Goal: Task Accomplishment & Management: Use online tool/utility

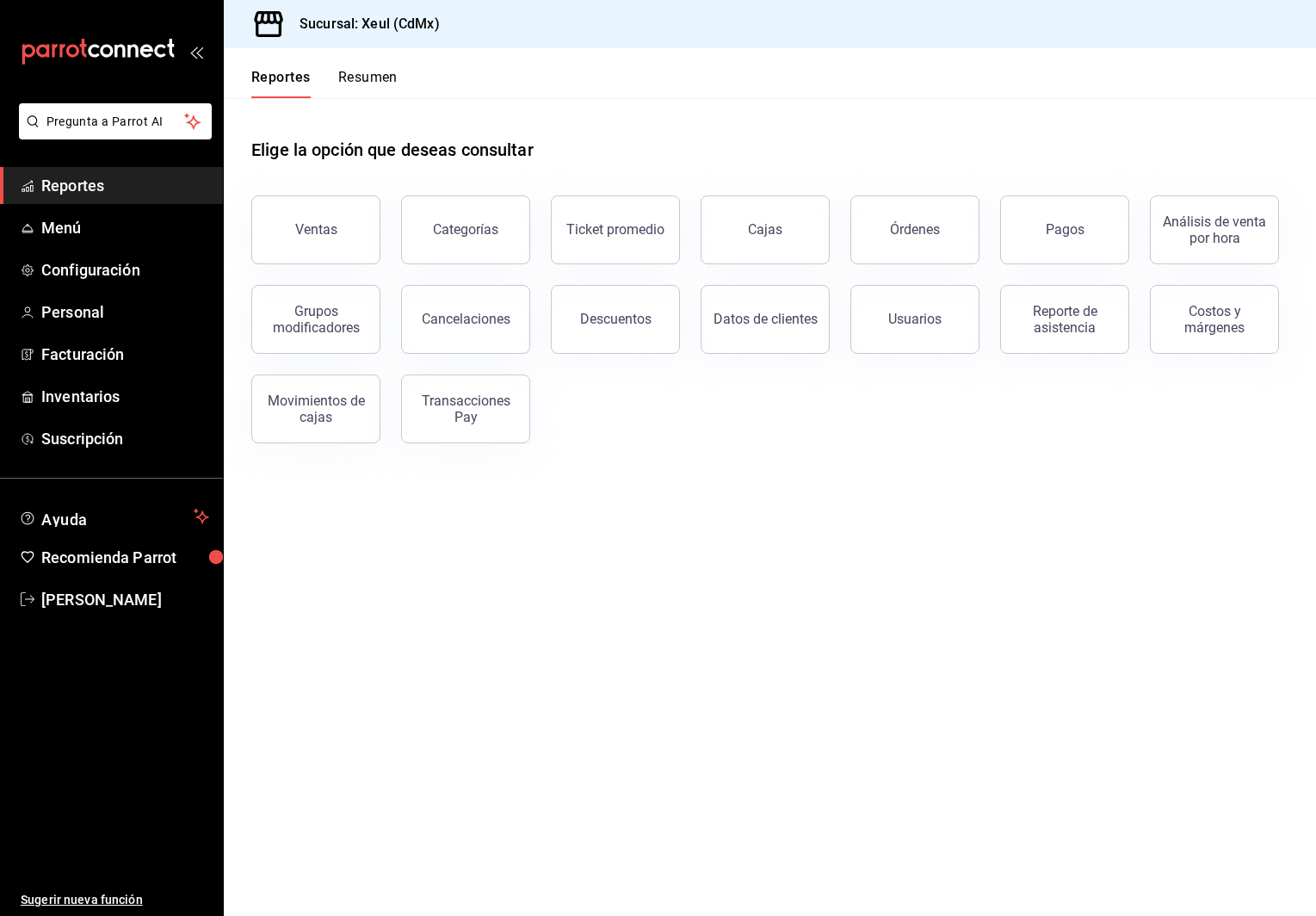
click at [545, 492] on main "Elige la opción que deseas consultar Ventas Categorías Ticket promedio Cajas Ór…" at bounding box center [771, 507] width 1093 height 818
click at [893, 237] on div "Órdenes" at bounding box center [915, 230] width 50 height 16
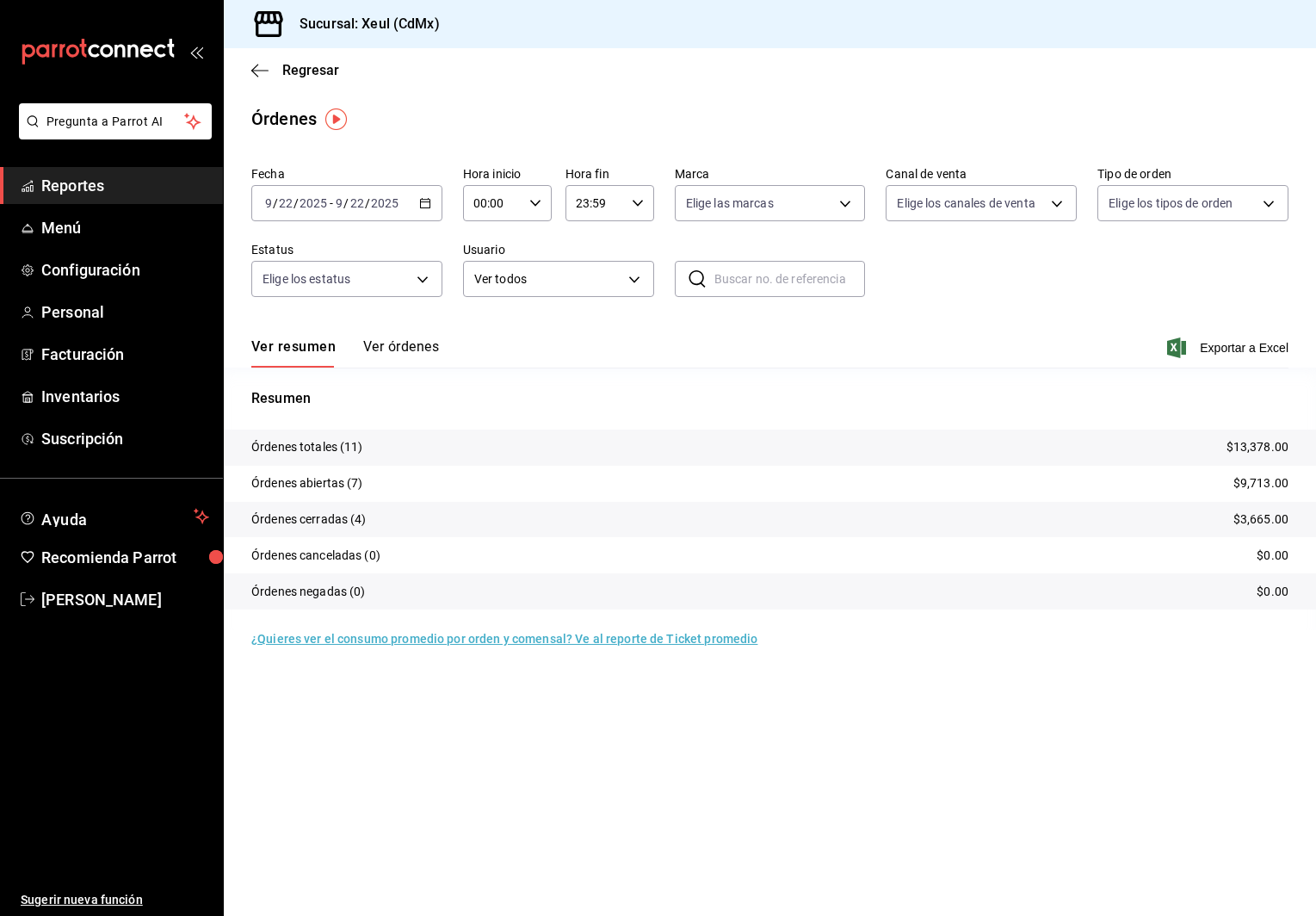
click at [423, 202] on icon "button" at bounding box center [425, 202] width 12 height 12
click at [355, 459] on li "Rango de fechas" at bounding box center [332, 448] width 161 height 39
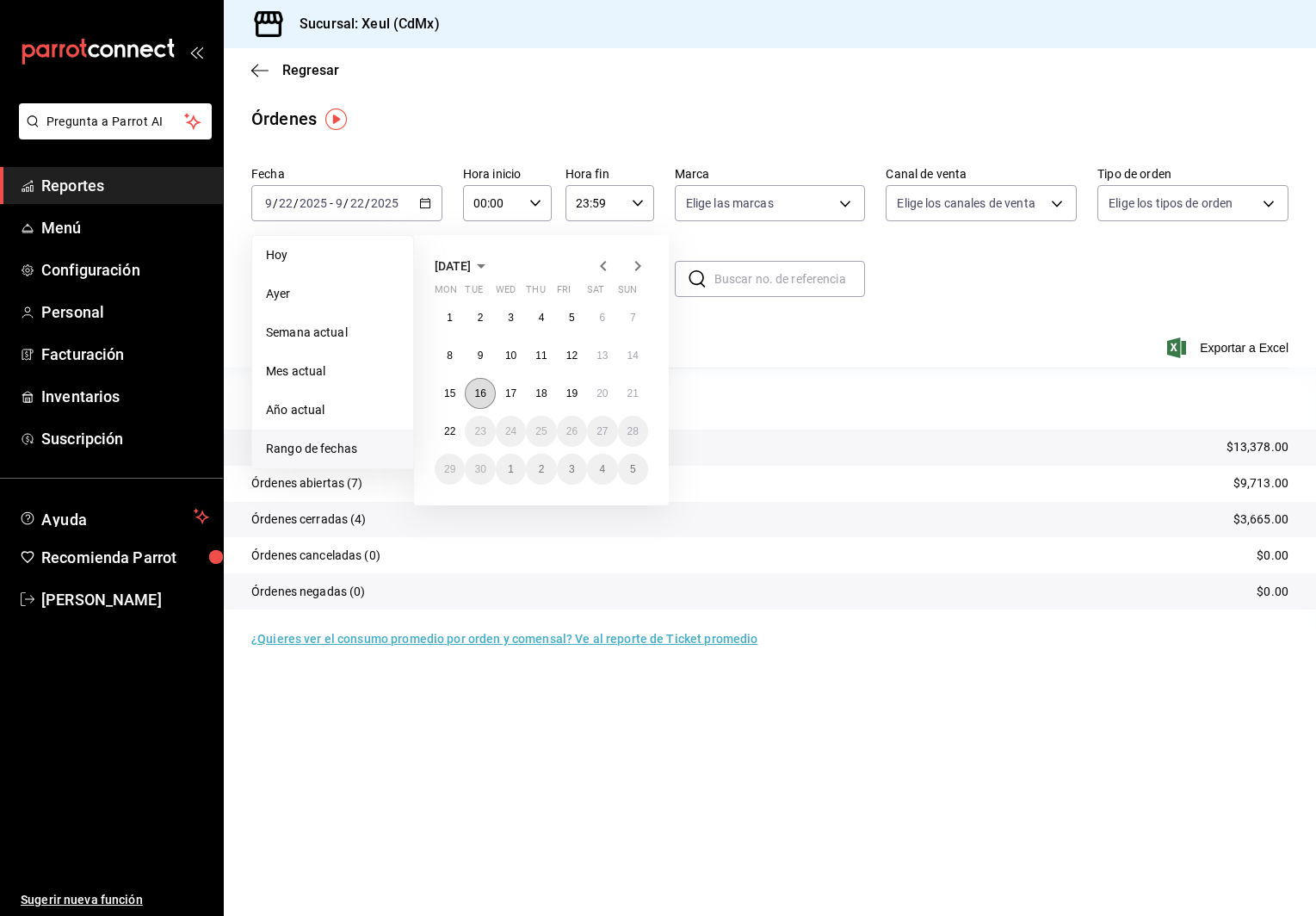
click at [479, 384] on button "16" at bounding box center [479, 393] width 30 height 31
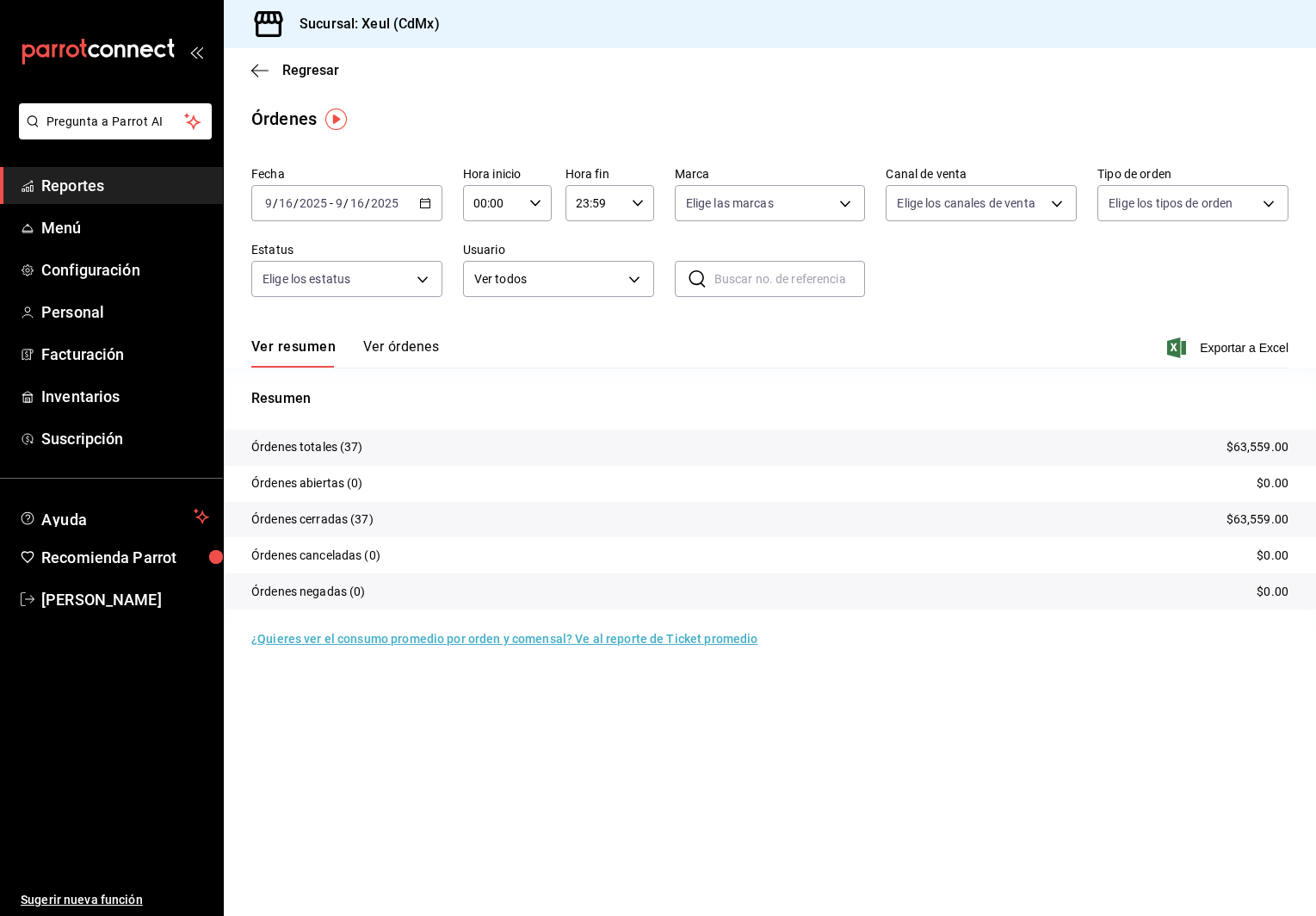
click at [424, 203] on icon "button" at bounding box center [425, 202] width 12 height 12
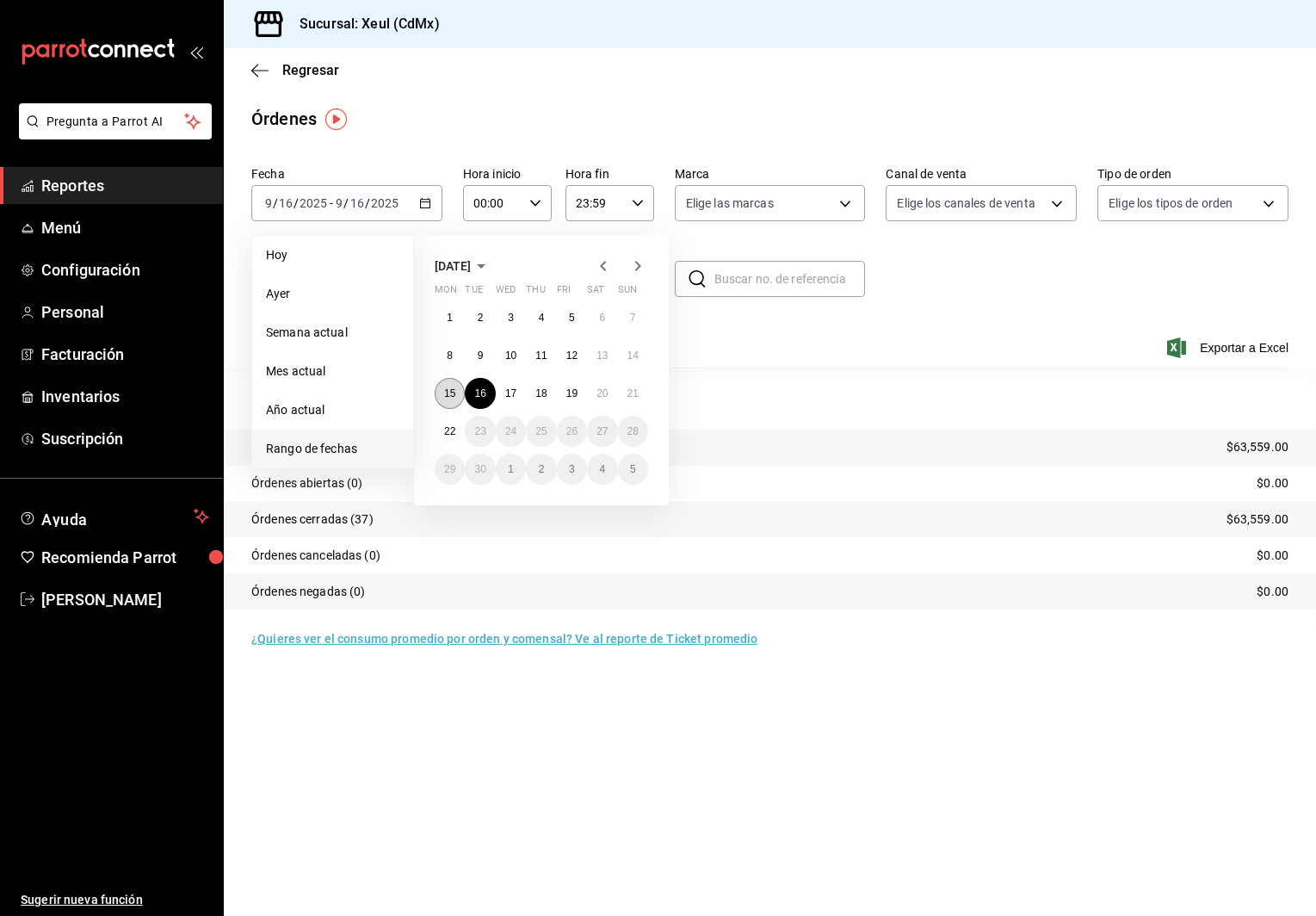
click at [447, 396] on abbr "15" at bounding box center [449, 393] width 11 height 12
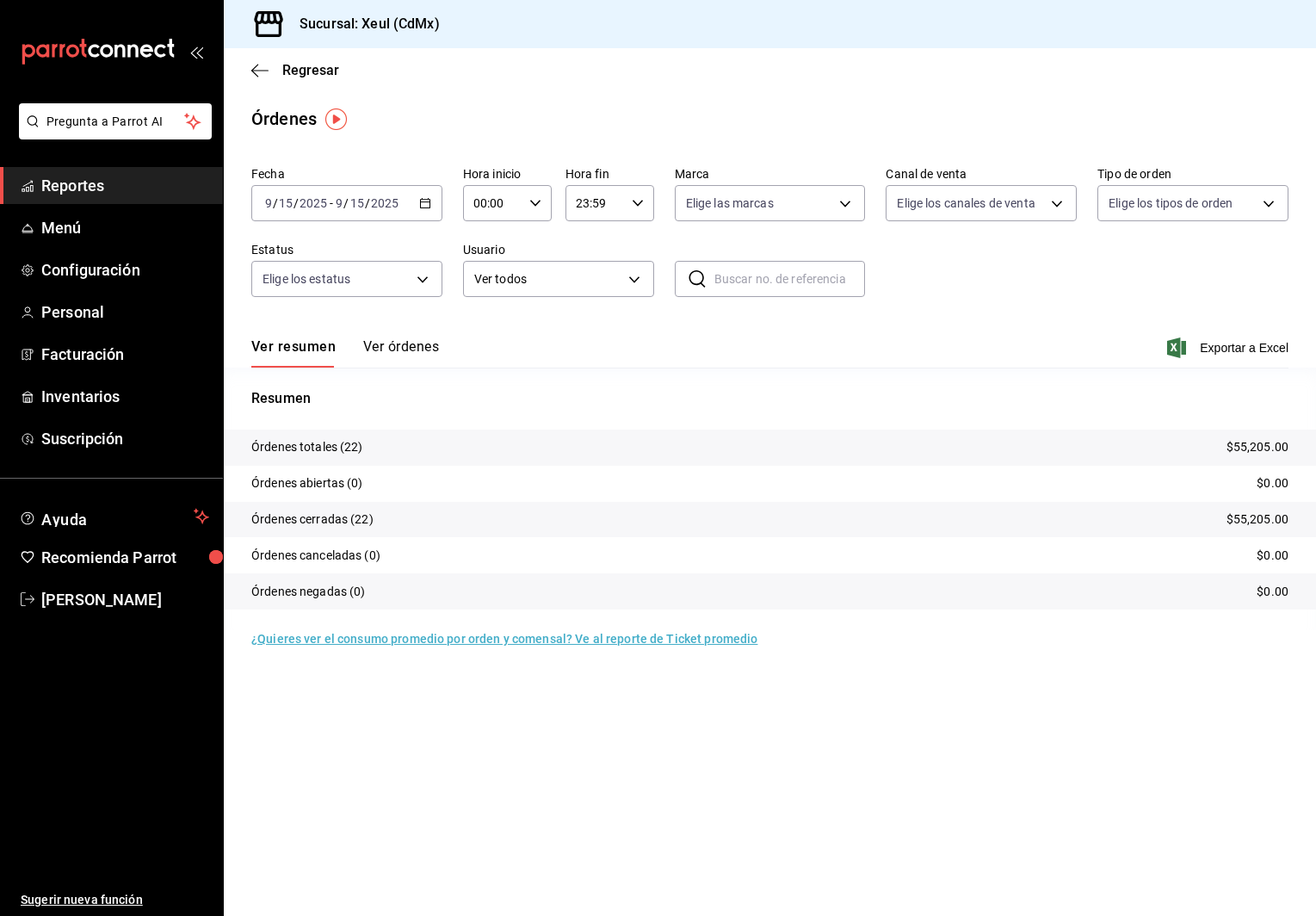
click at [394, 350] on button "Ver órdenes" at bounding box center [400, 353] width 75 height 29
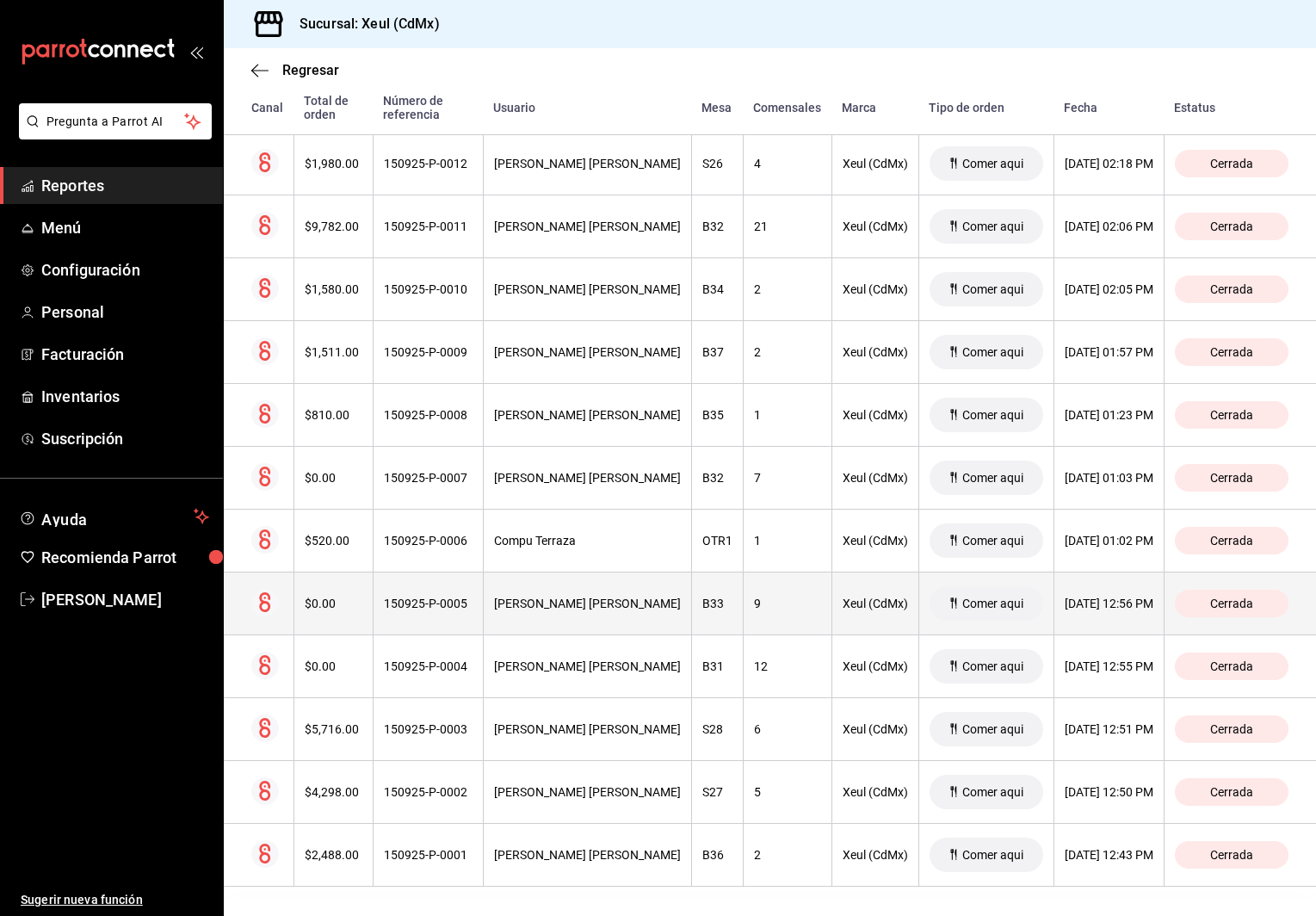
scroll to position [957, 0]
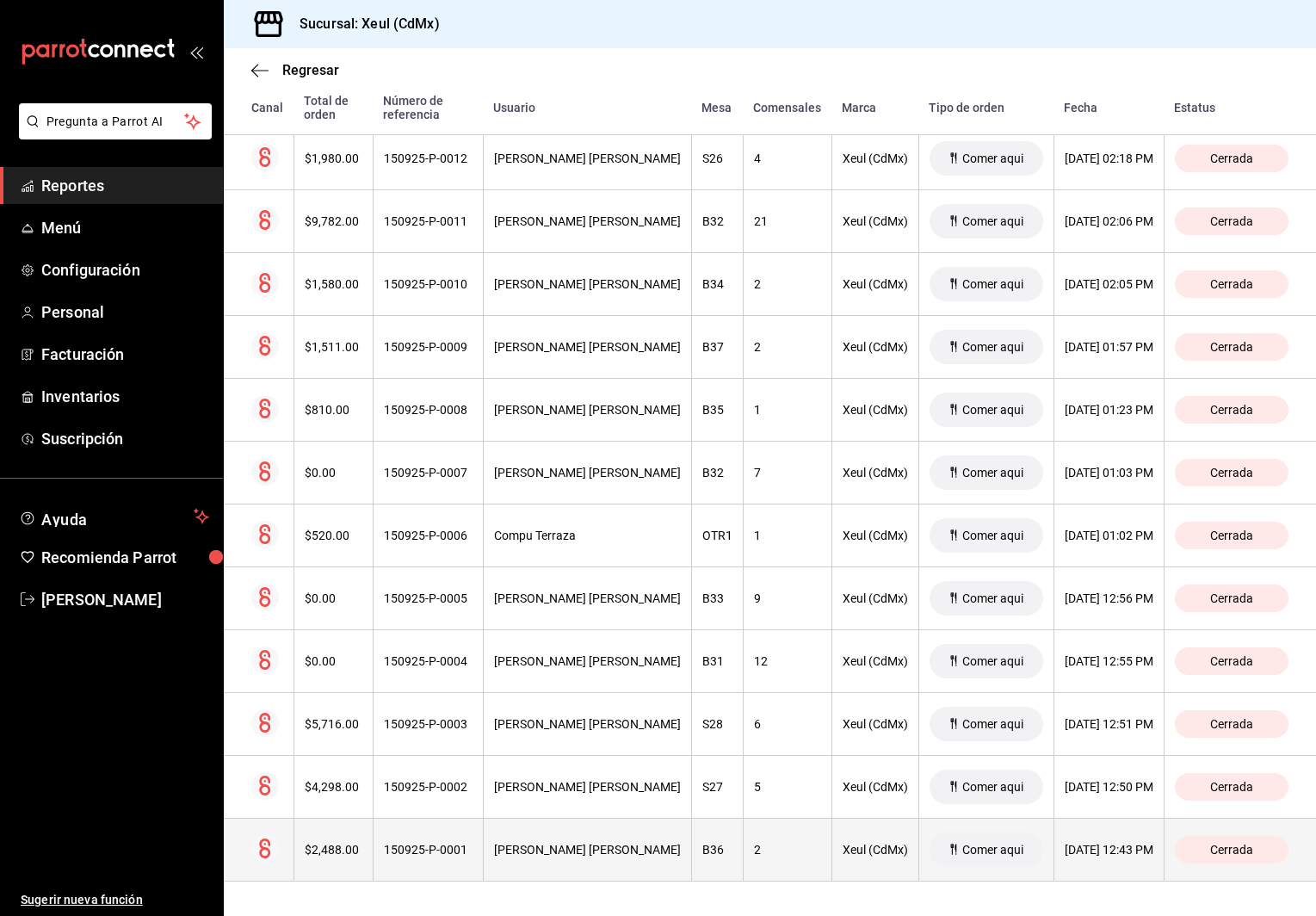
click at [761, 828] on th "2" at bounding box center [788, 850] width 89 height 63
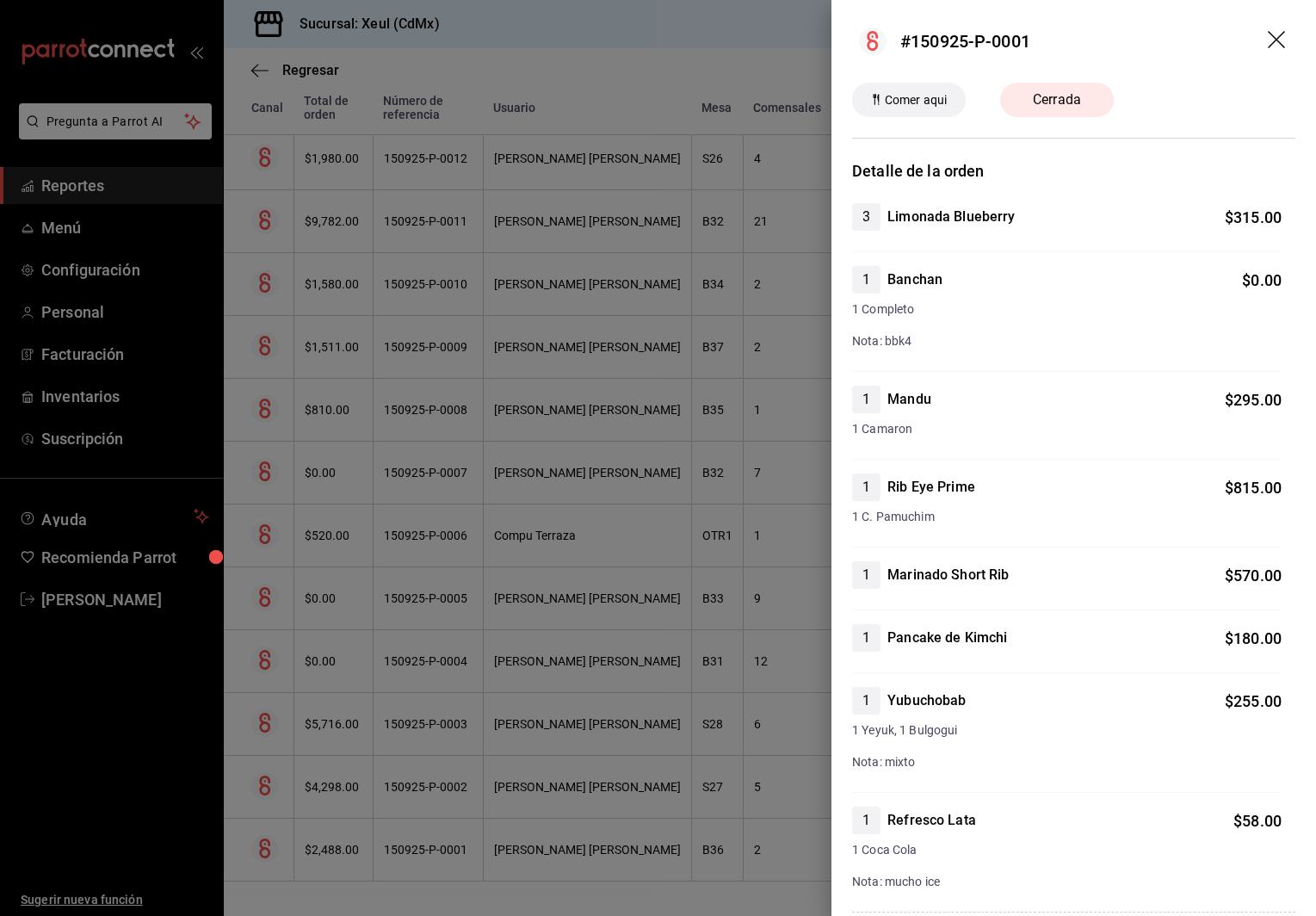
scroll to position [348, 0]
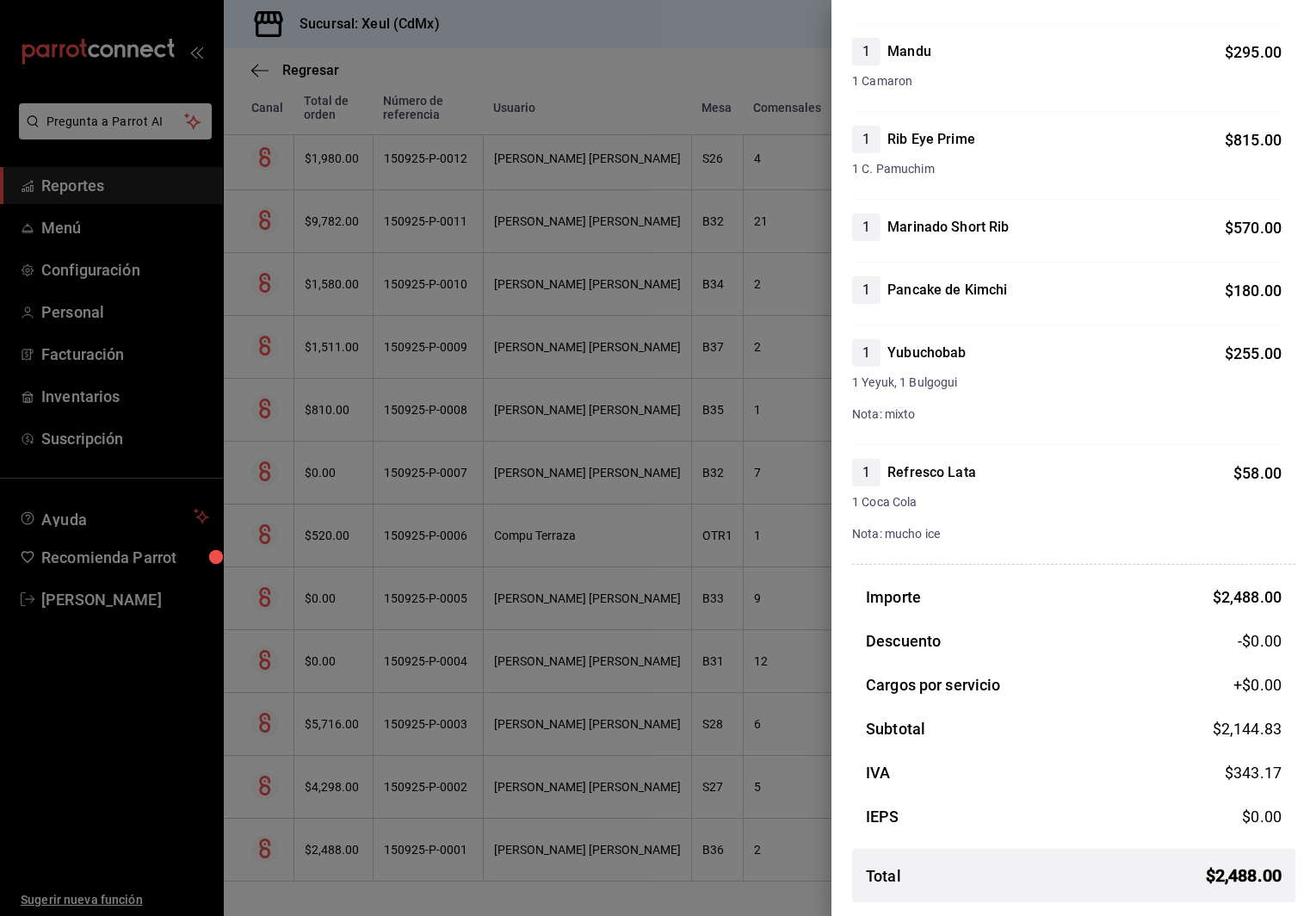
click at [648, 869] on div at bounding box center [658, 458] width 1316 height 916
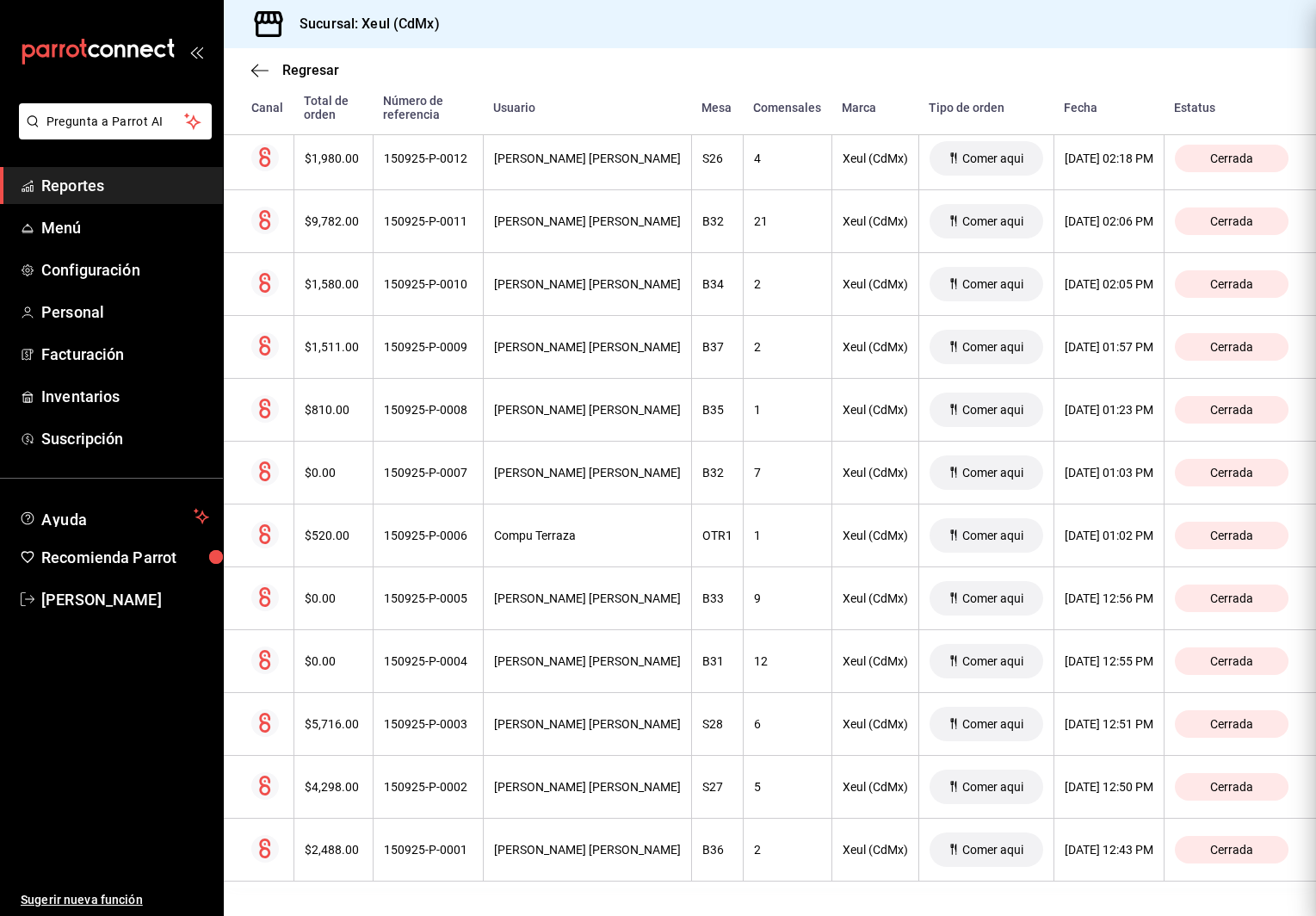
scroll to position [0, 0]
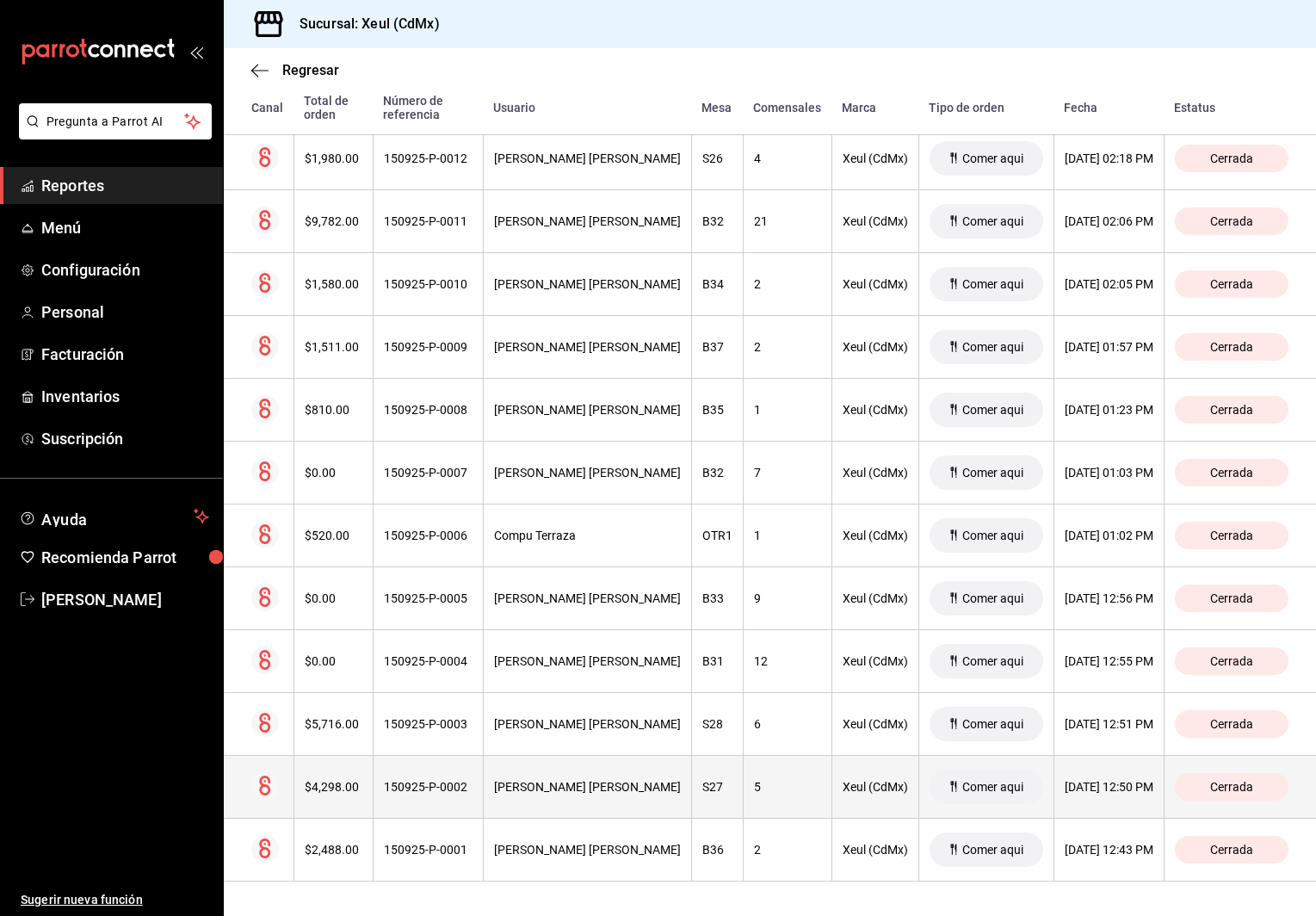
click at [707, 803] on th "S27" at bounding box center [717, 787] width 52 height 63
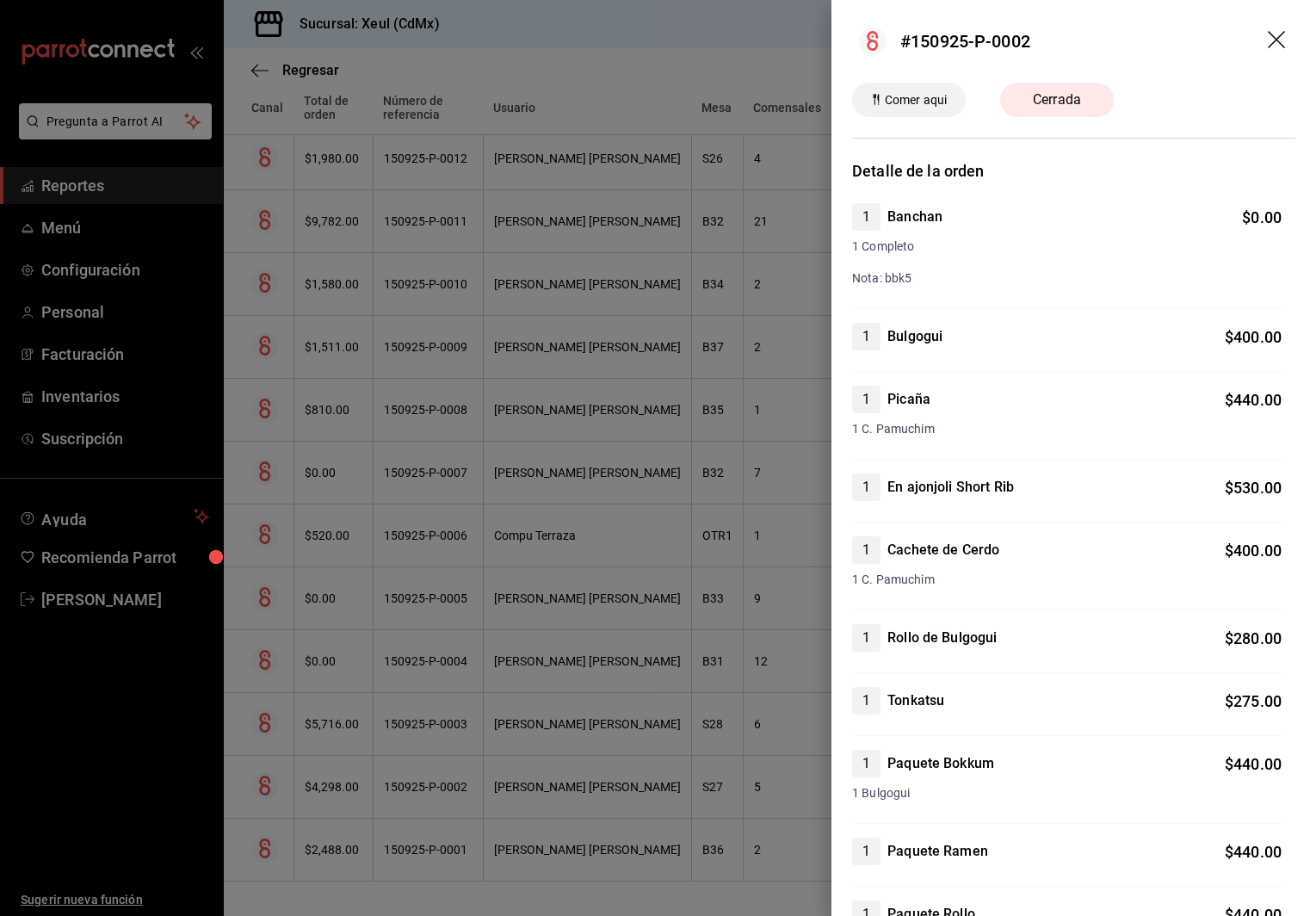
scroll to position [774, 0]
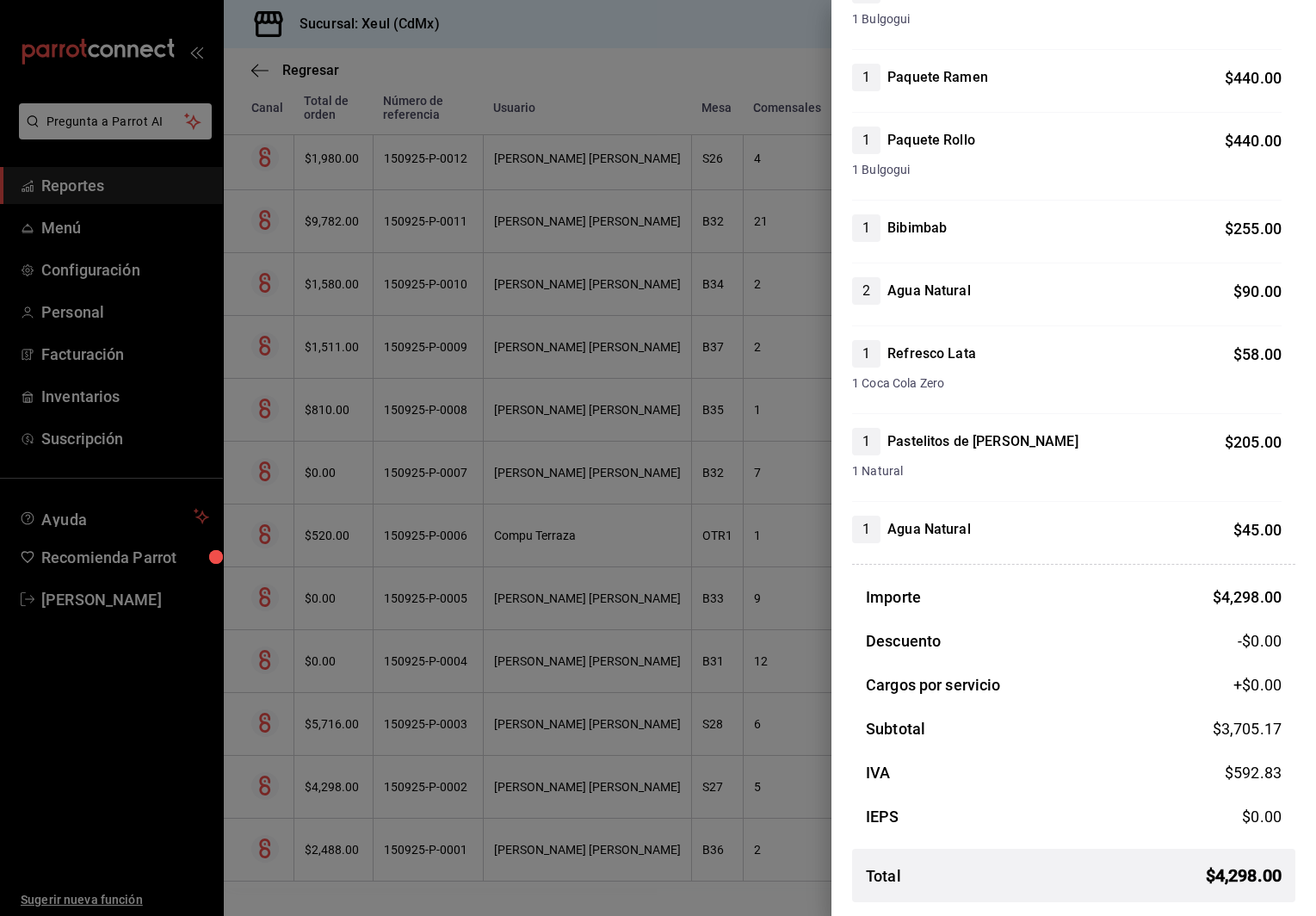
click at [616, 843] on div at bounding box center [658, 458] width 1316 height 916
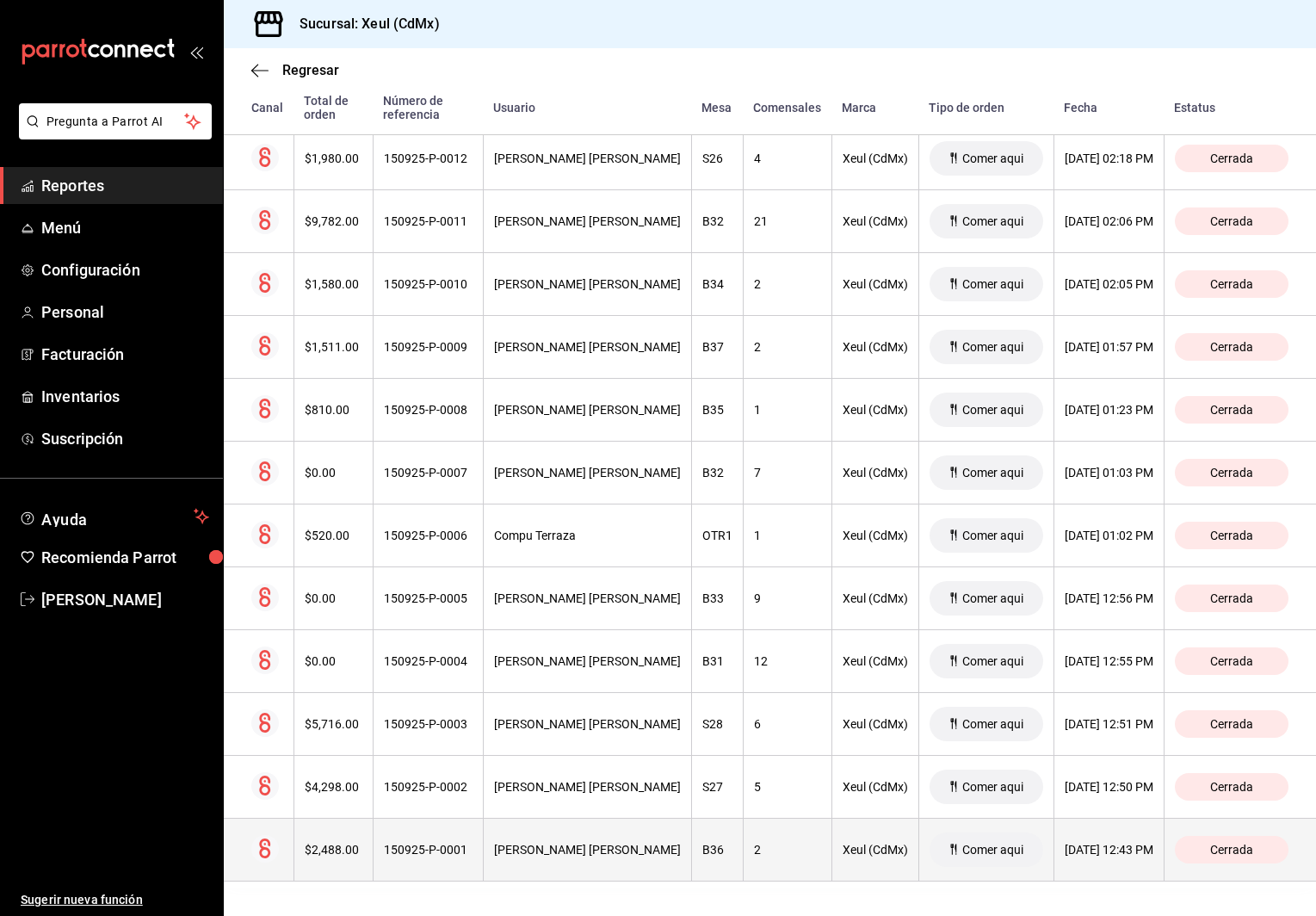
click at [743, 877] on th "2" at bounding box center [788, 850] width 89 height 63
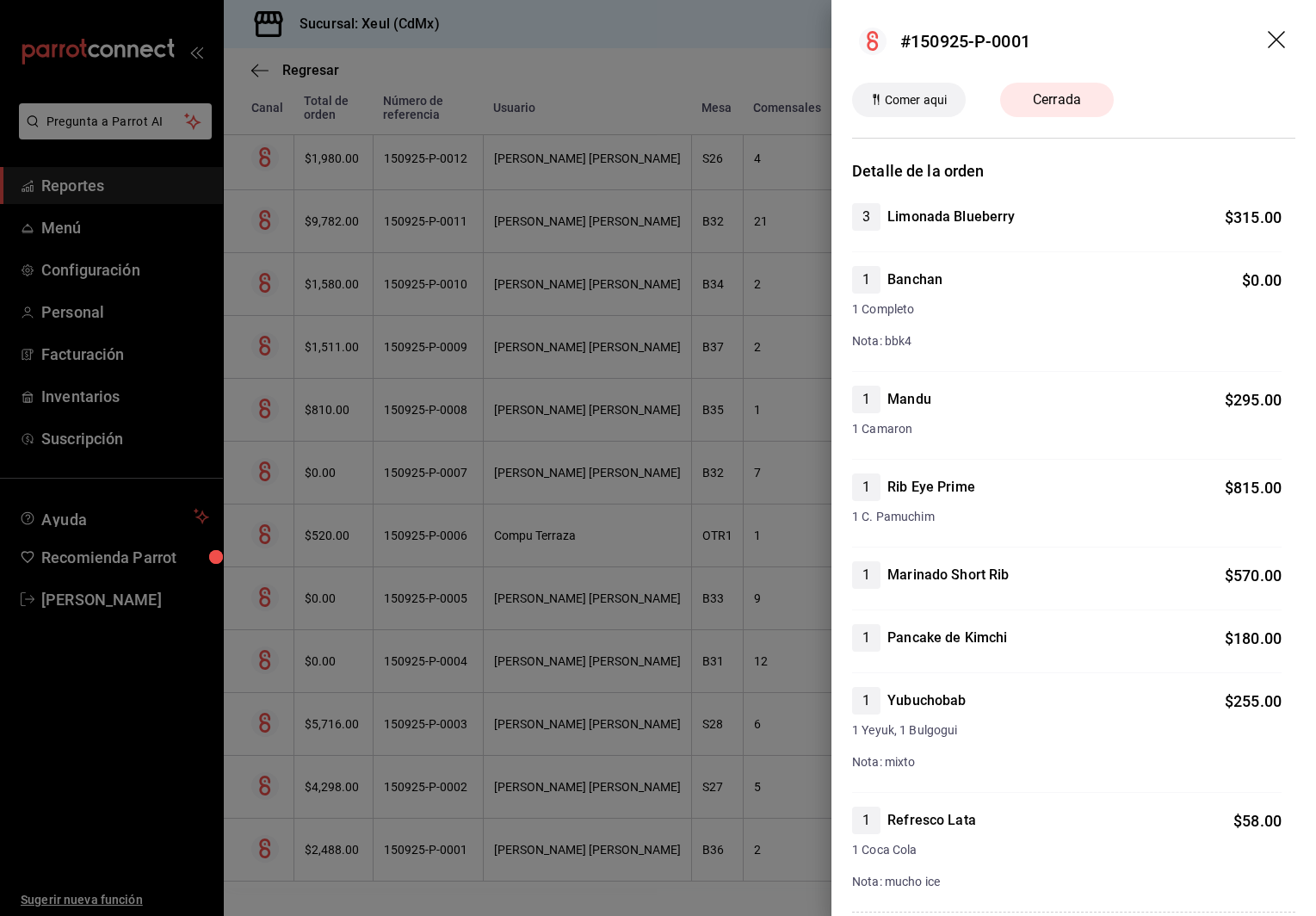
click at [667, 847] on div at bounding box center [658, 458] width 1316 height 916
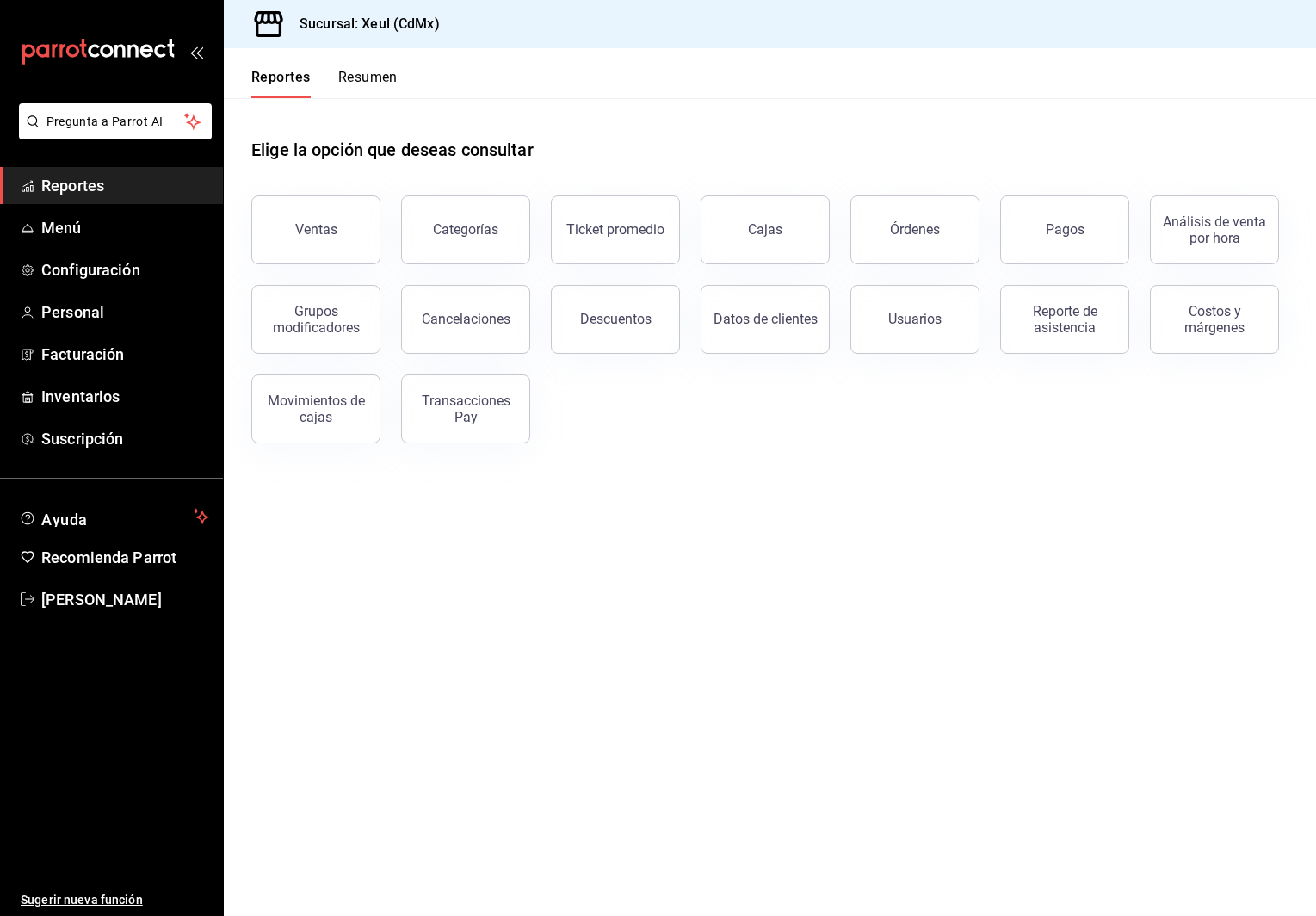
click at [387, 86] on button "Resumen" at bounding box center [368, 84] width 59 height 29
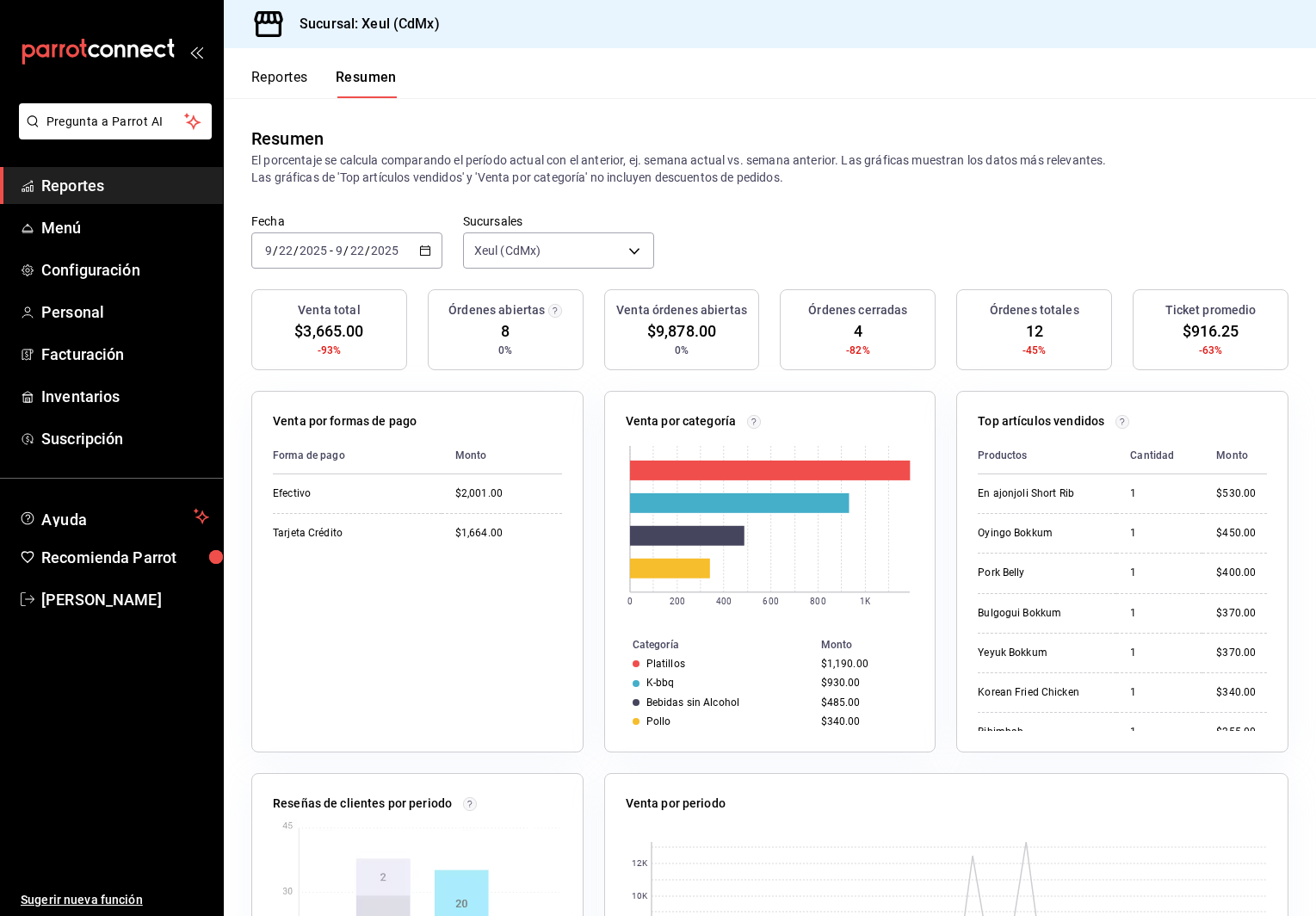
click at [298, 70] on button "Reportes" at bounding box center [280, 84] width 57 height 29
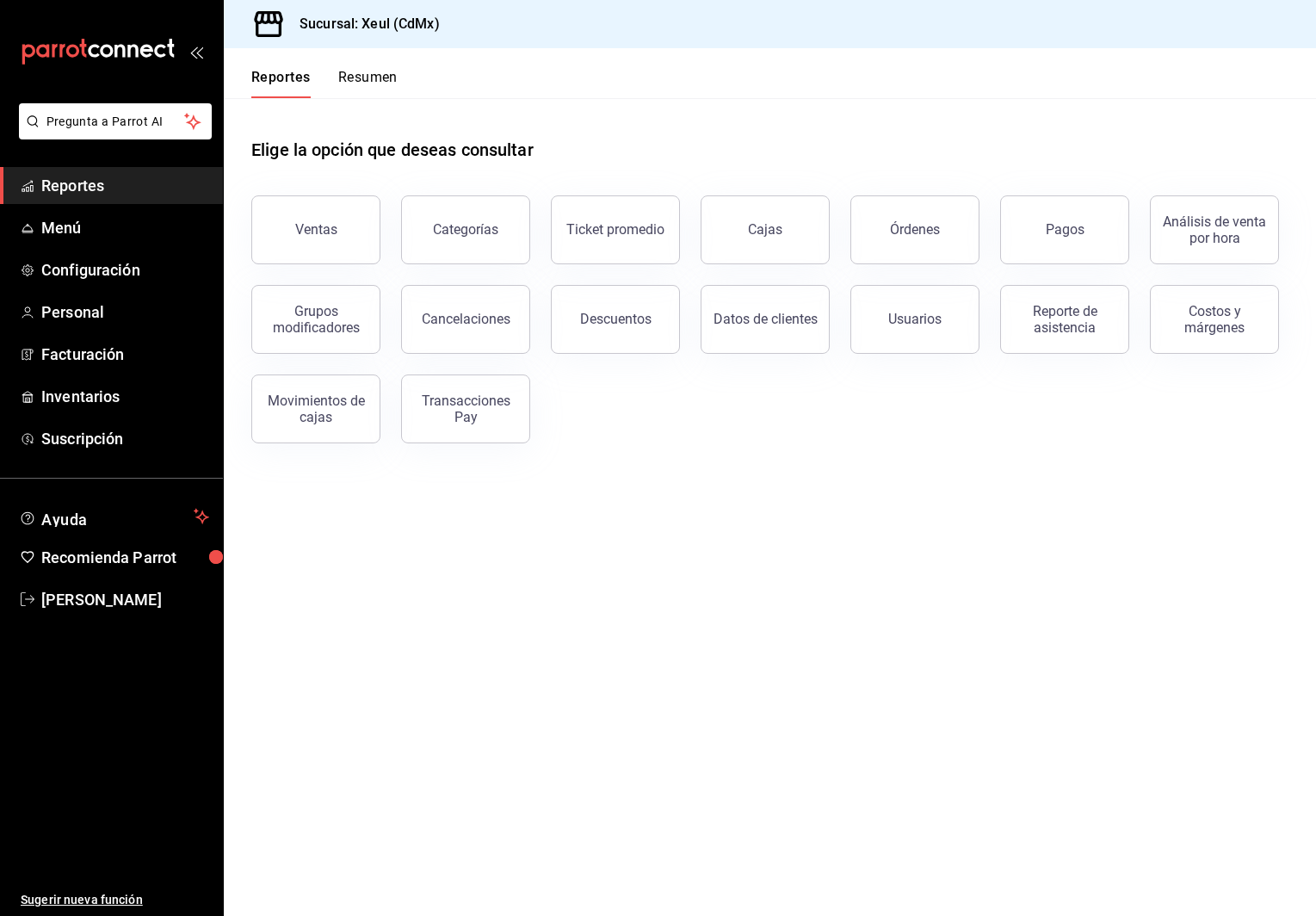
click at [510, 154] on h1 "Elige la opción que deseas consultar" at bounding box center [392, 150] width 282 height 25
click at [1013, 337] on button "Reporte de asistencia" at bounding box center [1065, 320] width 129 height 69
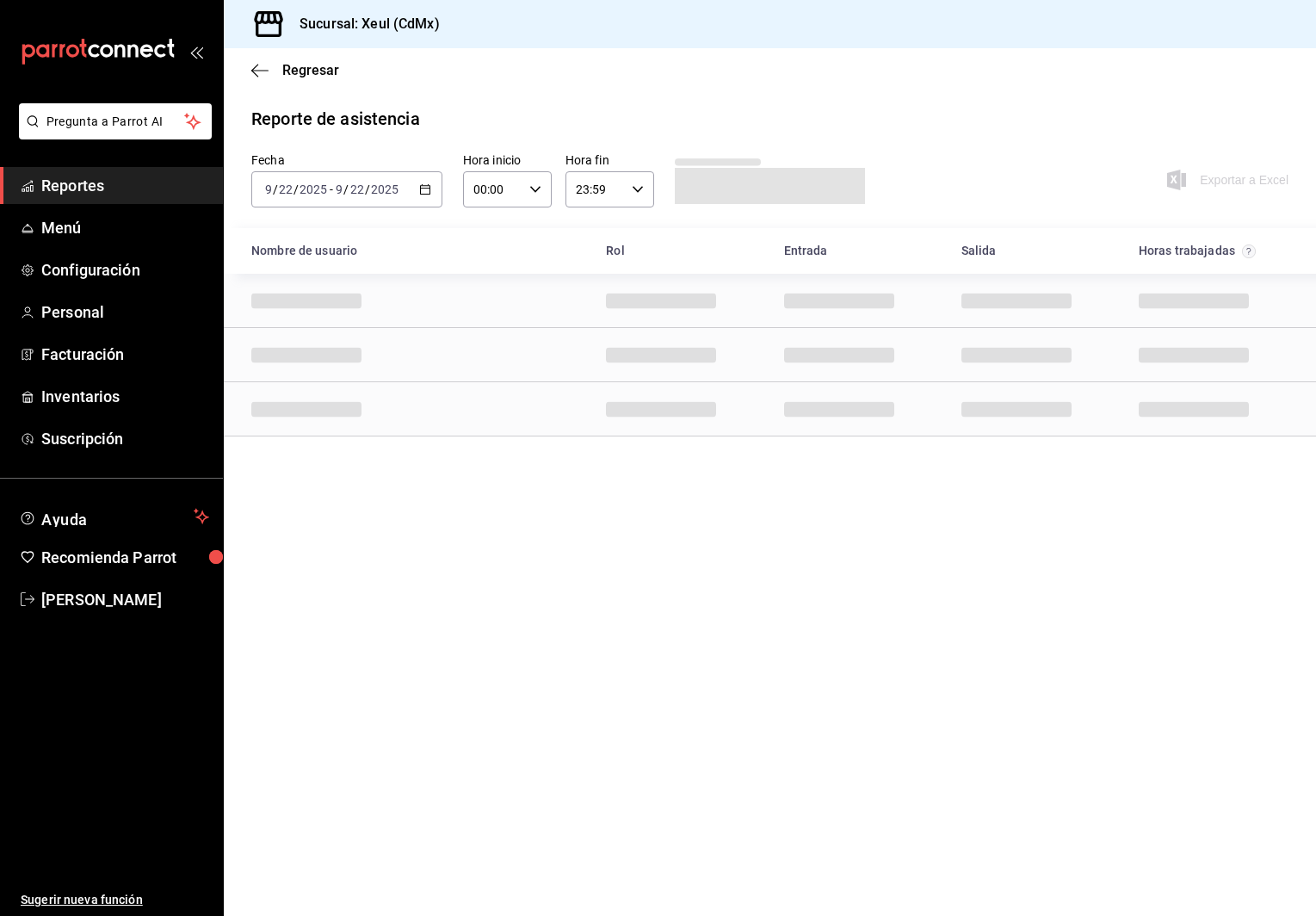
click at [1095, 173] on div "Fecha 2025-09-22 9 / 22 / 2025 - 2025-09-22 9 / 22 / 2025 Hora inicio 00:00 Hor…" at bounding box center [771, 190] width 1093 height 75
click at [1023, 116] on div "Reporte de asistencia" at bounding box center [770, 119] width 1037 height 25
click at [412, 179] on div "2025-09-22 9 / 22 / 2025 - 2025-09-22 9 / 22 / 2025" at bounding box center [347, 190] width 192 height 36
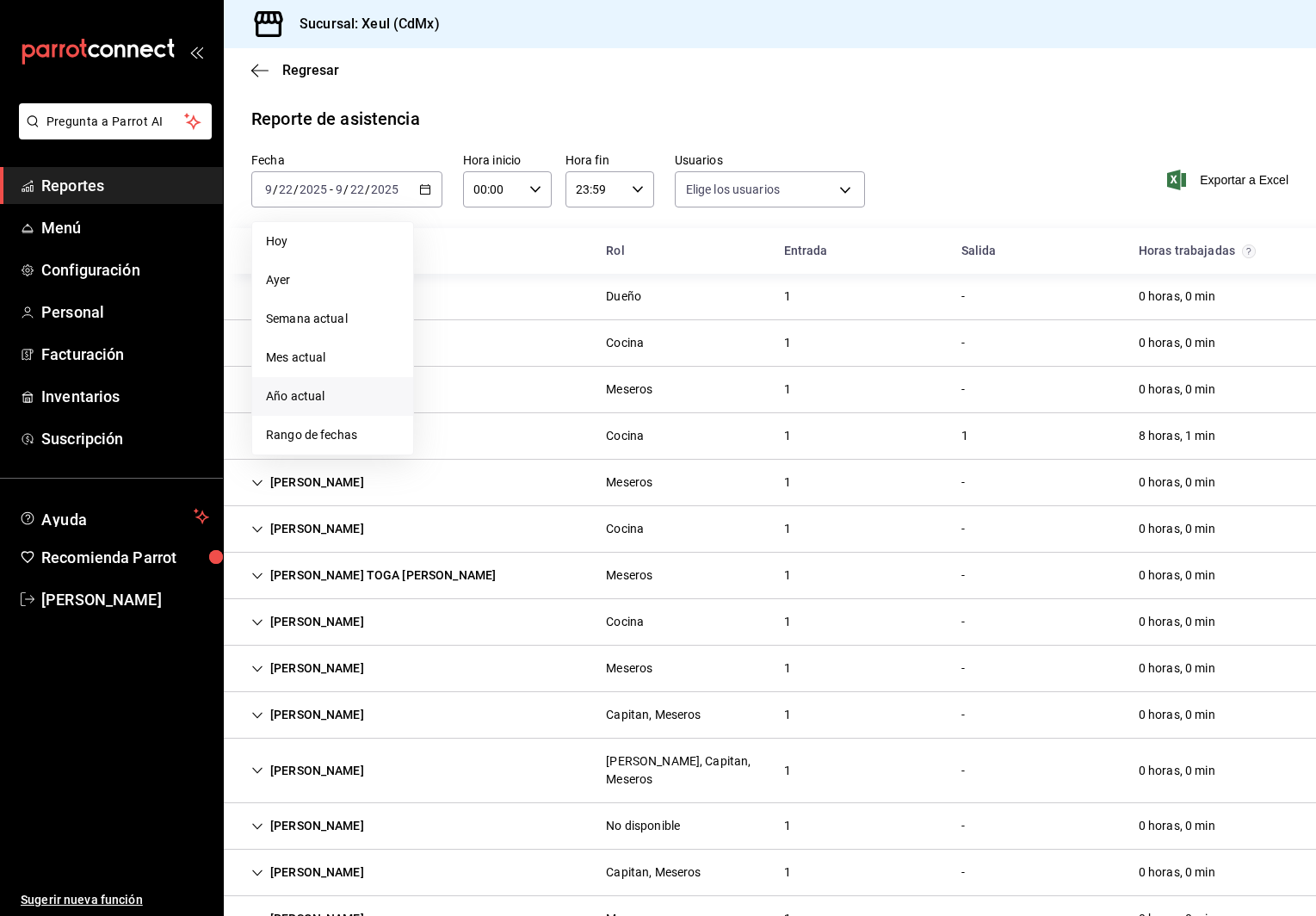
type input "e45a3e3a-c97b-466a-a610-66681751ffd6,225e9aa6-837f-466e-b04b-bca696eb9ce0,cc7cc…"
click at [319, 434] on span "Rango de fechas" at bounding box center [332, 435] width 133 height 18
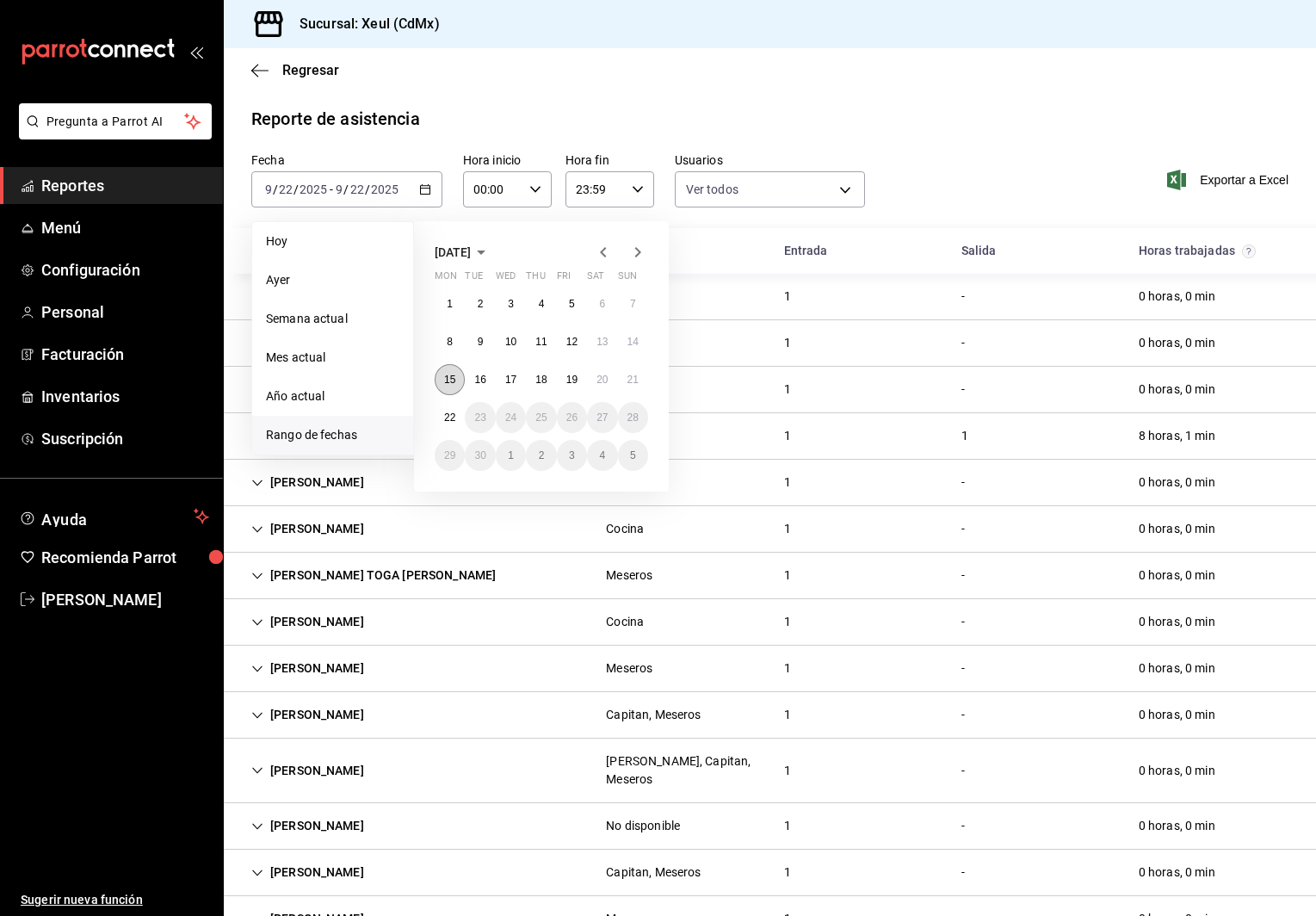
click at [441, 376] on button "15" at bounding box center [449, 379] width 30 height 31
click at [631, 383] on abbr "21" at bounding box center [633, 379] width 11 height 12
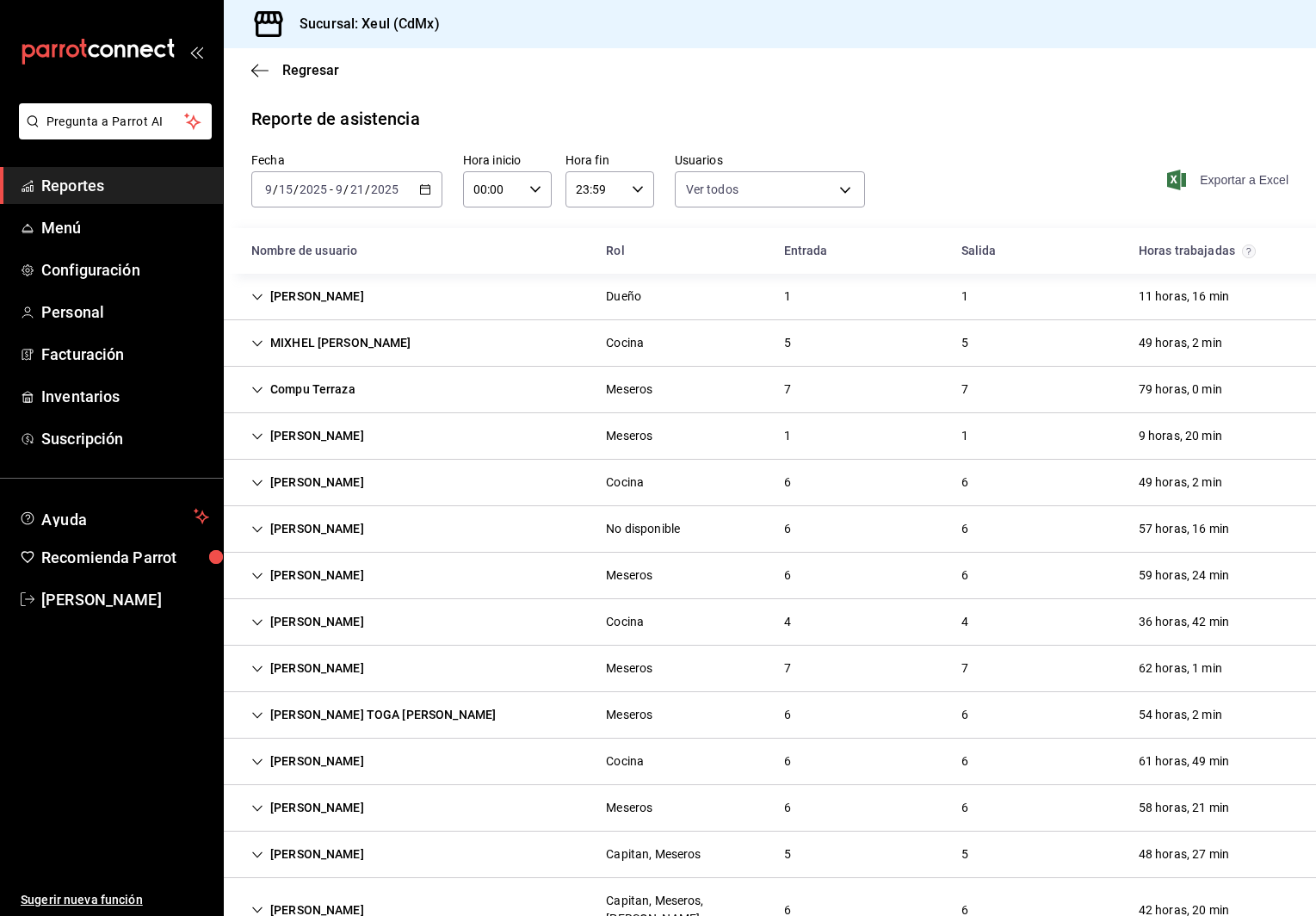
click at [1187, 172] on span "Exportar a Excel" at bounding box center [1230, 180] width 118 height 21
